Goal: Transaction & Acquisition: Book appointment/travel/reservation

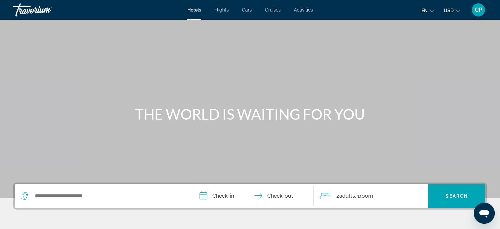
click at [297, 11] on span "Activities" at bounding box center [303, 9] width 19 height 5
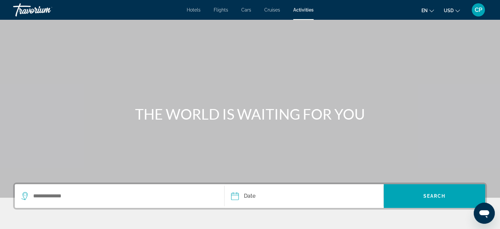
click at [398, 10] on div "en English Español Français Italiano Português русский USD USD ($) MXN (Mex$) C…" at bounding box center [403, 10] width 167 height 14
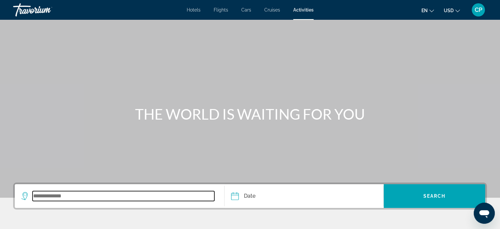
click at [114, 197] on input "Search widget" at bounding box center [124, 196] width 182 height 10
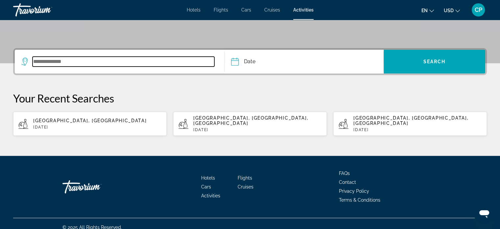
scroll to position [136, 0]
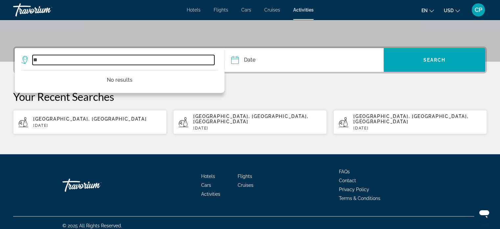
type input "*"
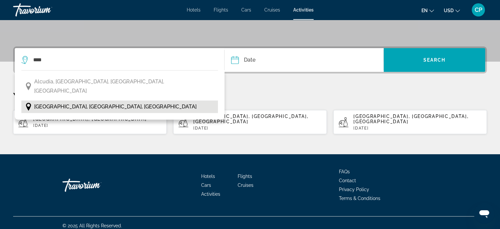
click at [63, 102] on span "[GEOGRAPHIC_DATA], [GEOGRAPHIC_DATA], [GEOGRAPHIC_DATA]" at bounding box center [115, 106] width 162 height 9
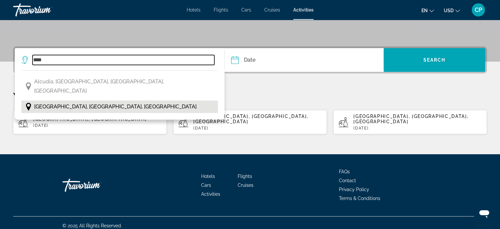
type input "**********"
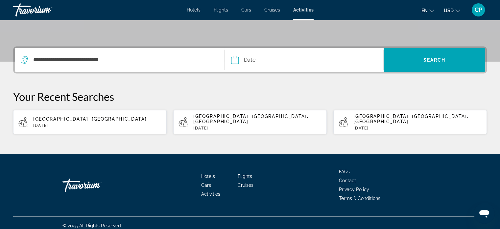
click at [276, 62] on input "Date" at bounding box center [269, 61] width 79 height 26
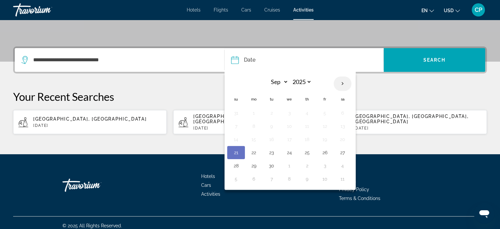
click at [345, 83] on th "Next month" at bounding box center [343, 83] width 18 height 14
select select "*"
click at [292, 126] on button "8" at bounding box center [289, 125] width 11 height 9
type input "**********"
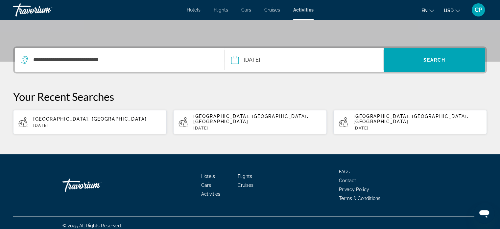
click at [458, 12] on button "USD USD ($) MXN (Mex$) CAD (Can$) GBP (£) EUR (€) AUD (A$) NZD (NZ$) CNY (CN¥)" at bounding box center [452, 11] width 16 height 10
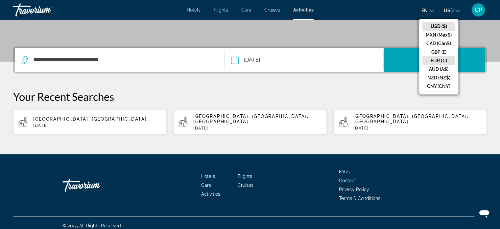
click at [435, 59] on button "EUR (€)" at bounding box center [439, 60] width 33 height 9
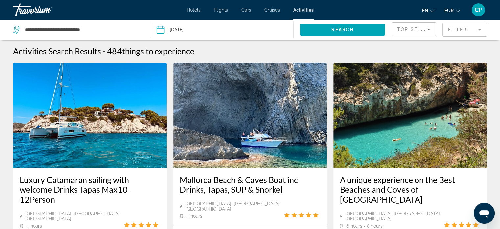
click at [430, 9] on icon "Change language" at bounding box center [432, 11] width 5 height 5
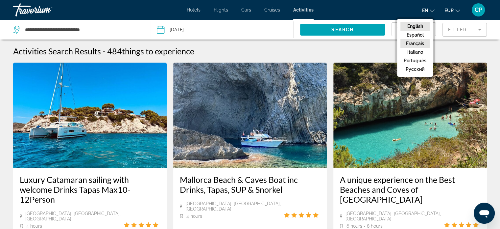
click at [406, 46] on button "Français" at bounding box center [414, 43] width 29 height 9
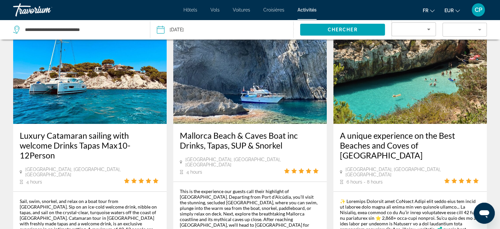
scroll to position [46, 0]
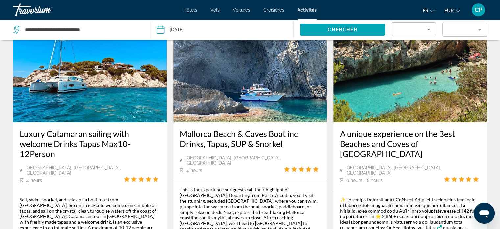
click at [433, 9] on icon "Change language" at bounding box center [432, 11] width 5 height 5
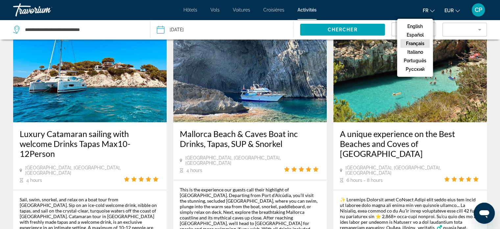
click at [419, 39] on button "Français" at bounding box center [414, 43] width 29 height 9
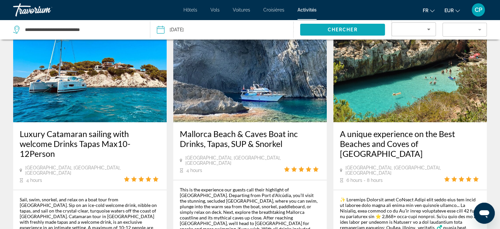
click at [316, 32] on span "Search widget" at bounding box center [342, 30] width 85 height 16
click at [316, 31] on span "Search widget" at bounding box center [342, 30] width 85 height 16
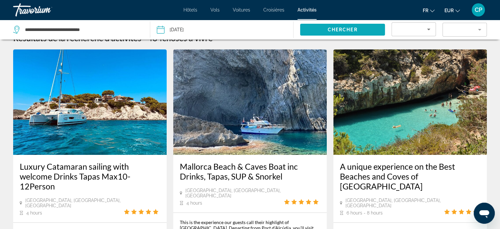
scroll to position [0, 0]
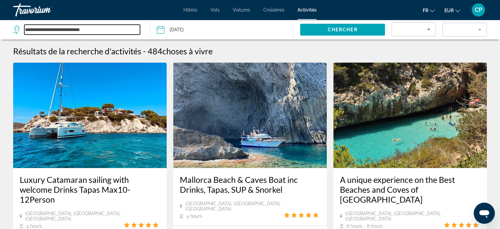
click at [107, 26] on input "**********" at bounding box center [82, 30] width 116 height 10
click at [184, 25] on input "Date: Oct 8, 2025" at bounding box center [190, 31] width 71 height 22
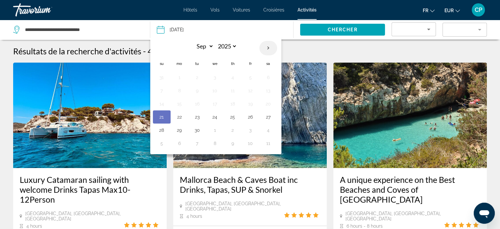
click at [269, 53] on th "Next month" at bounding box center [268, 48] width 18 height 14
select select "*"
click at [196, 91] on button "7" at bounding box center [197, 90] width 11 height 9
type input "**********"
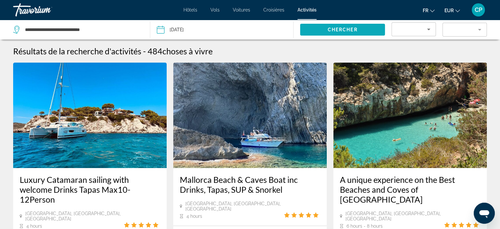
click at [309, 33] on span "Search widget" at bounding box center [342, 30] width 85 height 16
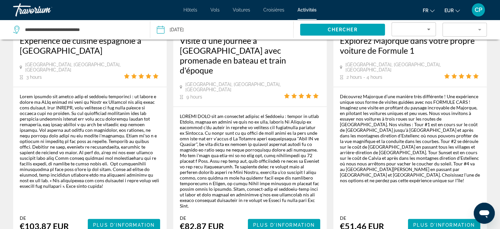
scroll to position [1031, 0]
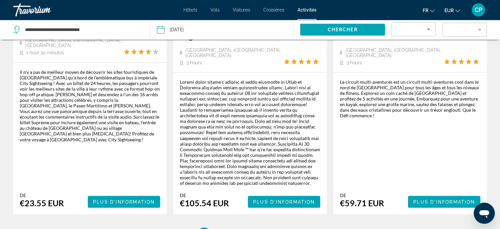
scroll to position [1111, 0]
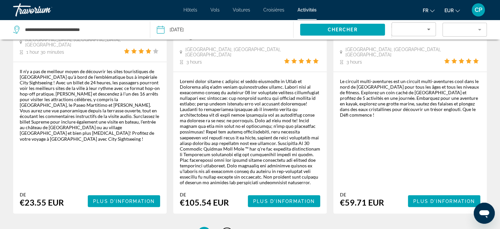
click at [228, 228] on span "3" at bounding box center [227, 232] width 3 height 7
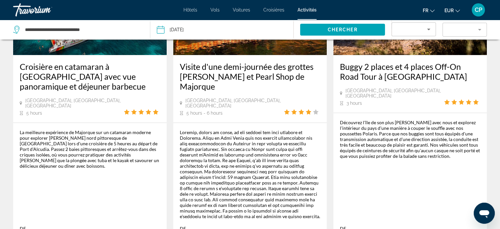
scroll to position [414, 0]
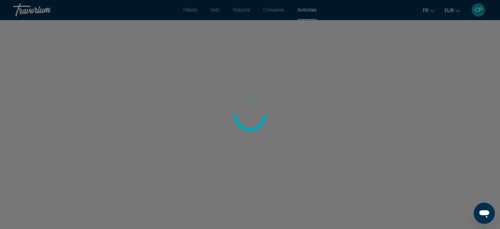
click at [263, 214] on div at bounding box center [250, 114] width 500 height 229
